Goal: Find specific page/section: Find specific page/section

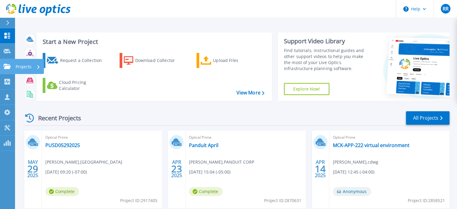
click at [20, 67] on p "Projects" at bounding box center [24, 67] width 16 height 16
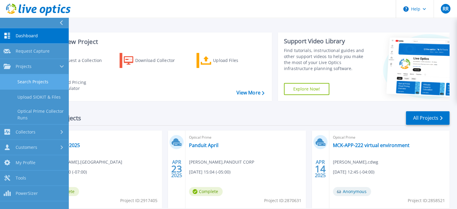
click at [27, 81] on link "Search Projects" at bounding box center [34, 81] width 68 height 15
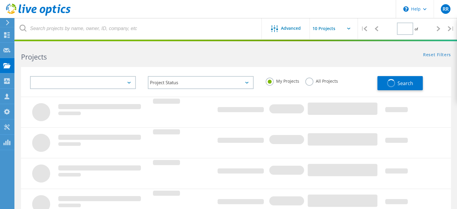
type input "1"
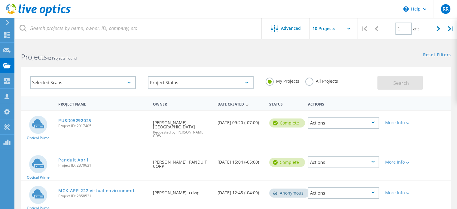
click at [307, 81] on label "All Projects" at bounding box center [321, 81] width 33 height 6
click at [0, 0] on input "All Projects" at bounding box center [0, 0] width 0 height 0
click at [407, 83] on span "Search" at bounding box center [401, 83] width 16 height 7
click at [373, 123] on div "Actions" at bounding box center [343, 123] width 71 height 12
click at [427, 122] on div "Optical Prime PUSD05292025 Project ID: 2917405 Requested By Cindy Lau, Pleasant…" at bounding box center [236, 130] width 430 height 39
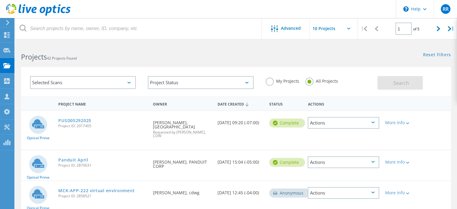
click at [6, 21] on icon at bounding box center [7, 22] width 5 height 5
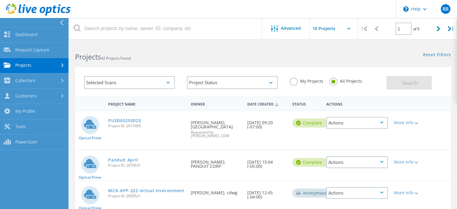
drag, startPoint x: 60, startPoint y: 21, endPoint x: 66, endPoint y: 21, distance: 6.6
click at [60, 21] on icon at bounding box center [61, 22] width 5 height 5
